Goal: Navigation & Orientation: Find specific page/section

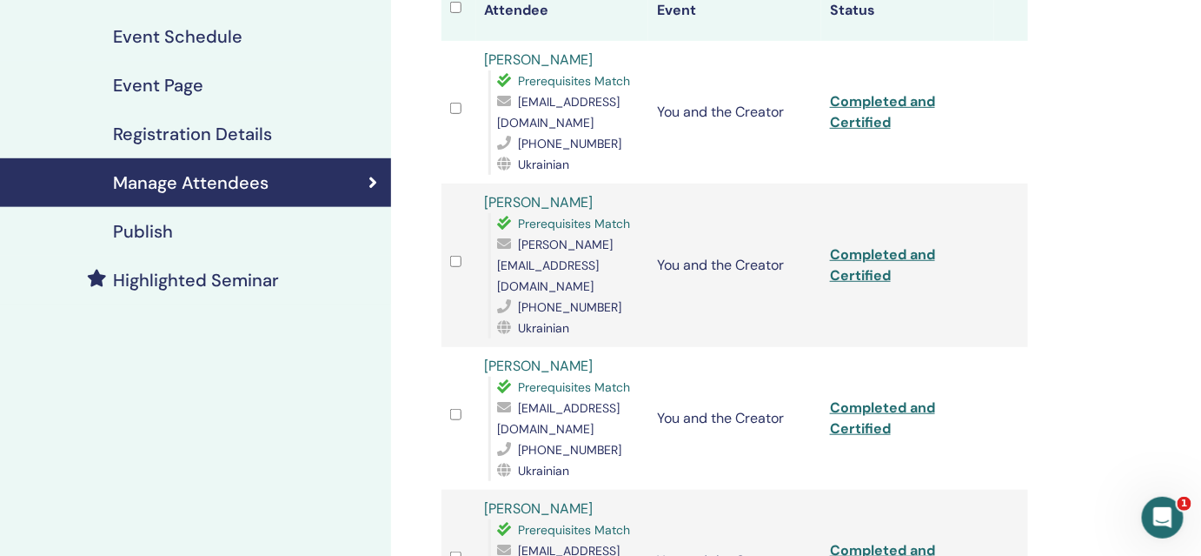
click at [156, 30] on h4 "Event Schedule" at bounding box center [178, 36] width 130 height 21
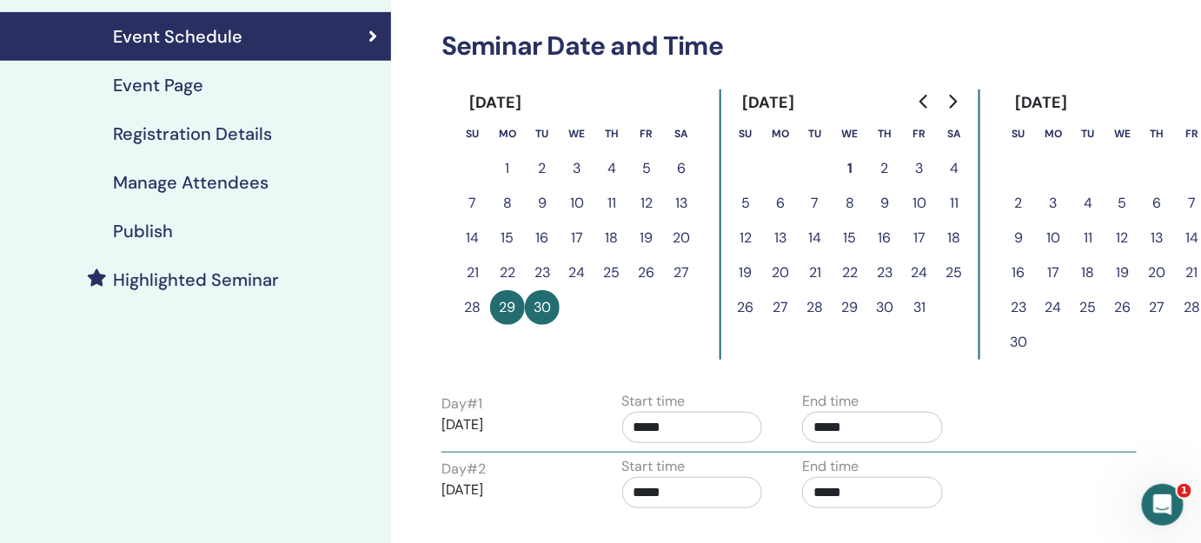
click at [143, 96] on link "Event Page" at bounding box center [195, 85] width 391 height 49
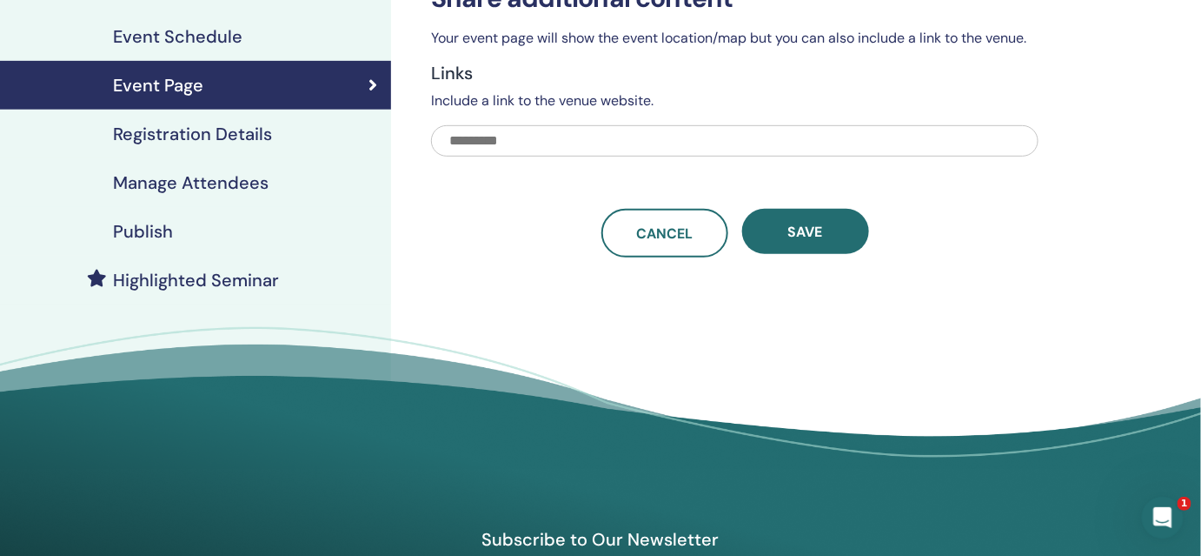
click at [154, 32] on h4 "Event Schedule" at bounding box center [178, 36] width 130 height 21
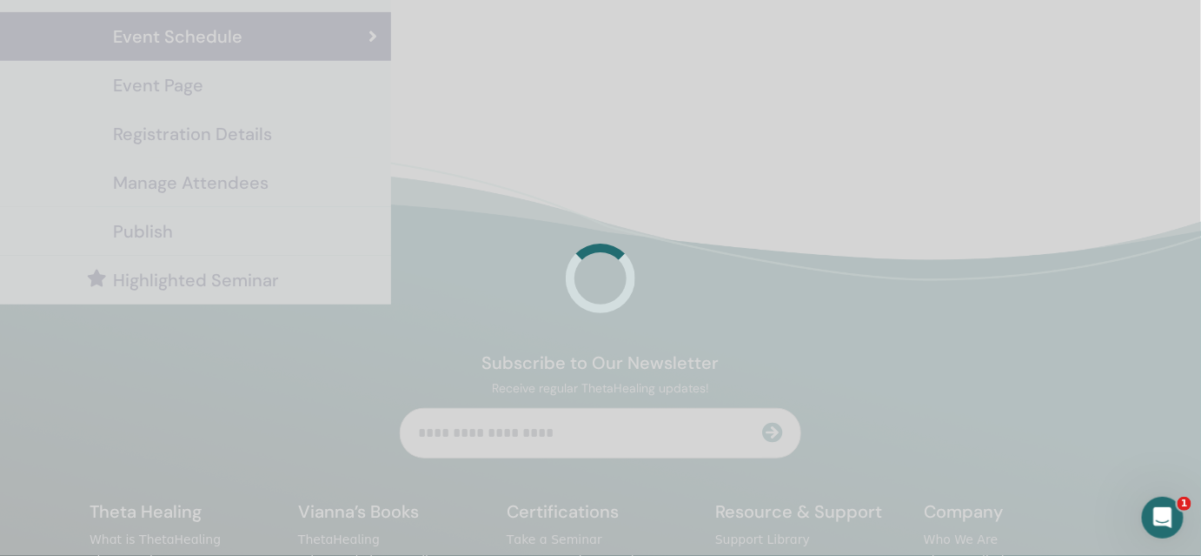
click at [154, 32] on div at bounding box center [600, 278] width 1201 height 556
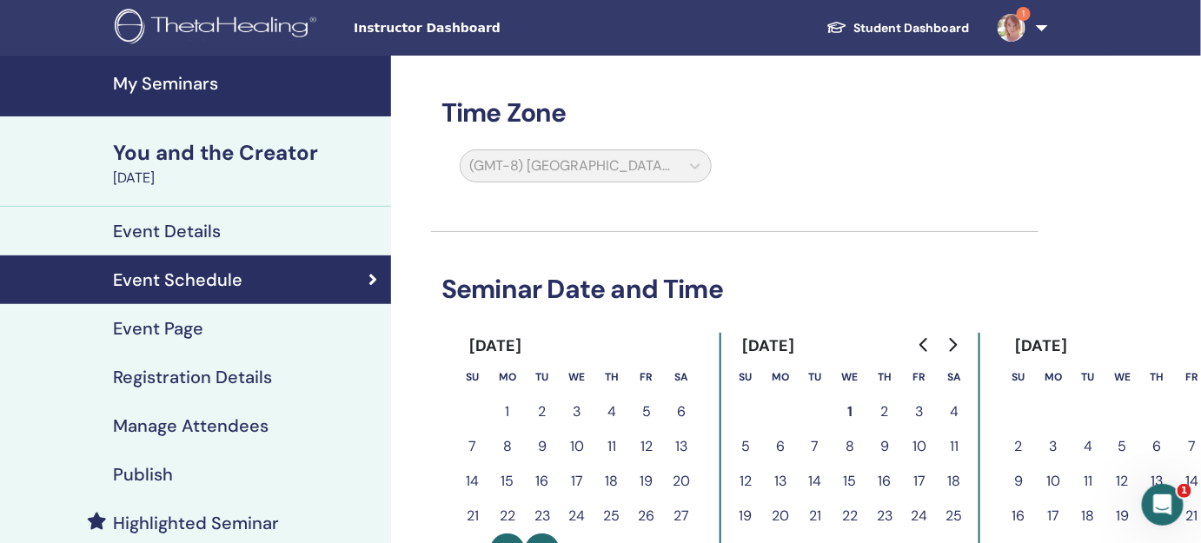
click at [169, 224] on h4 "Event Details" at bounding box center [167, 231] width 108 height 21
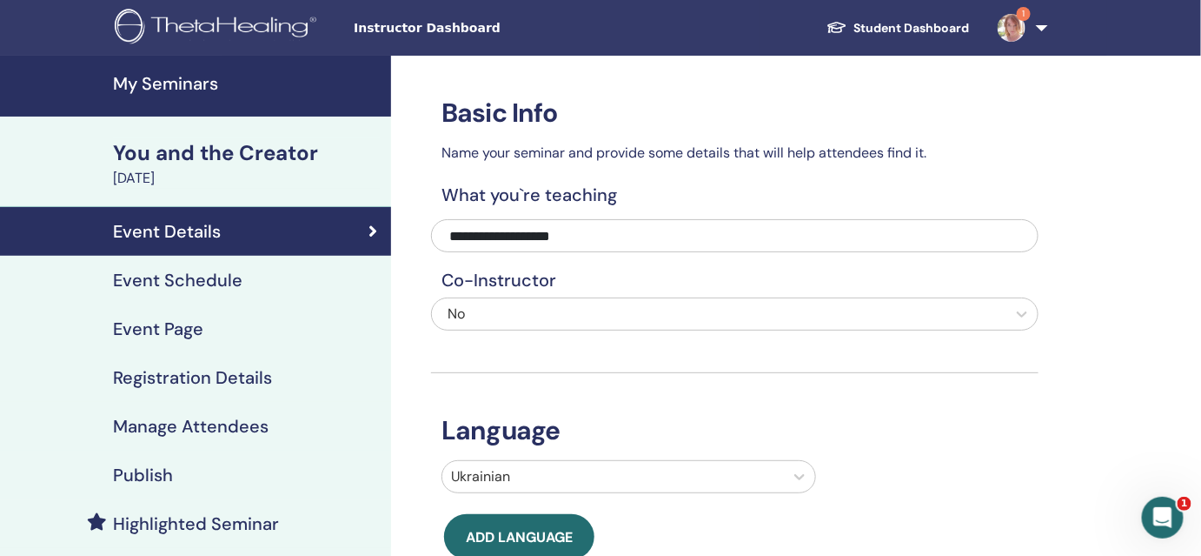
click at [164, 90] on h4 "My Seminars" at bounding box center [247, 83] width 268 height 21
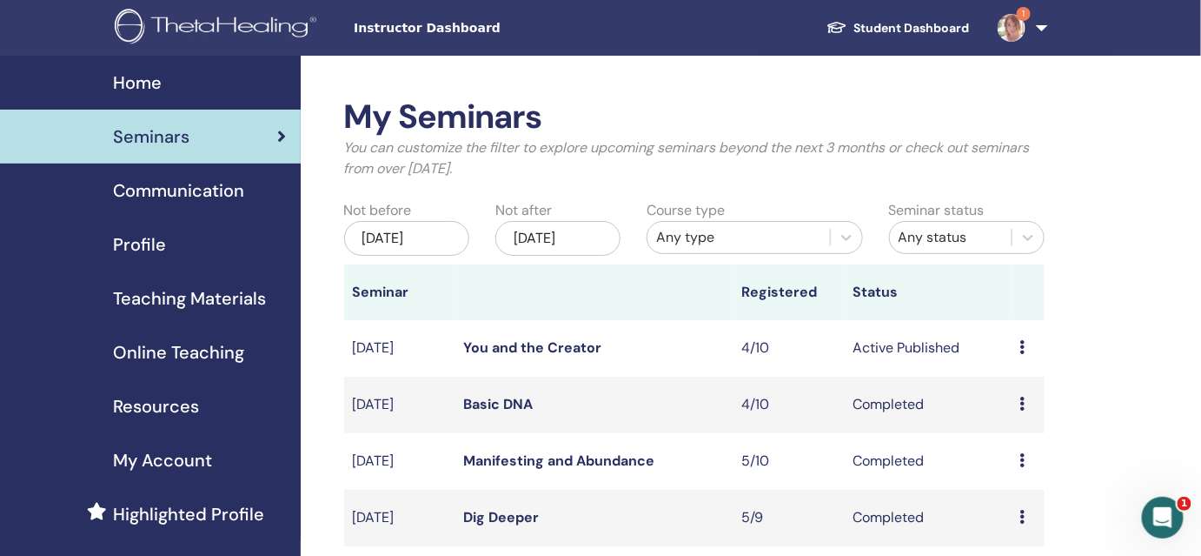
click at [1028, 352] on div "Preview Edit Attendees Cancel" at bounding box center [1029, 347] width 16 height 21
